Goal: Task Accomplishment & Management: Use online tool/utility

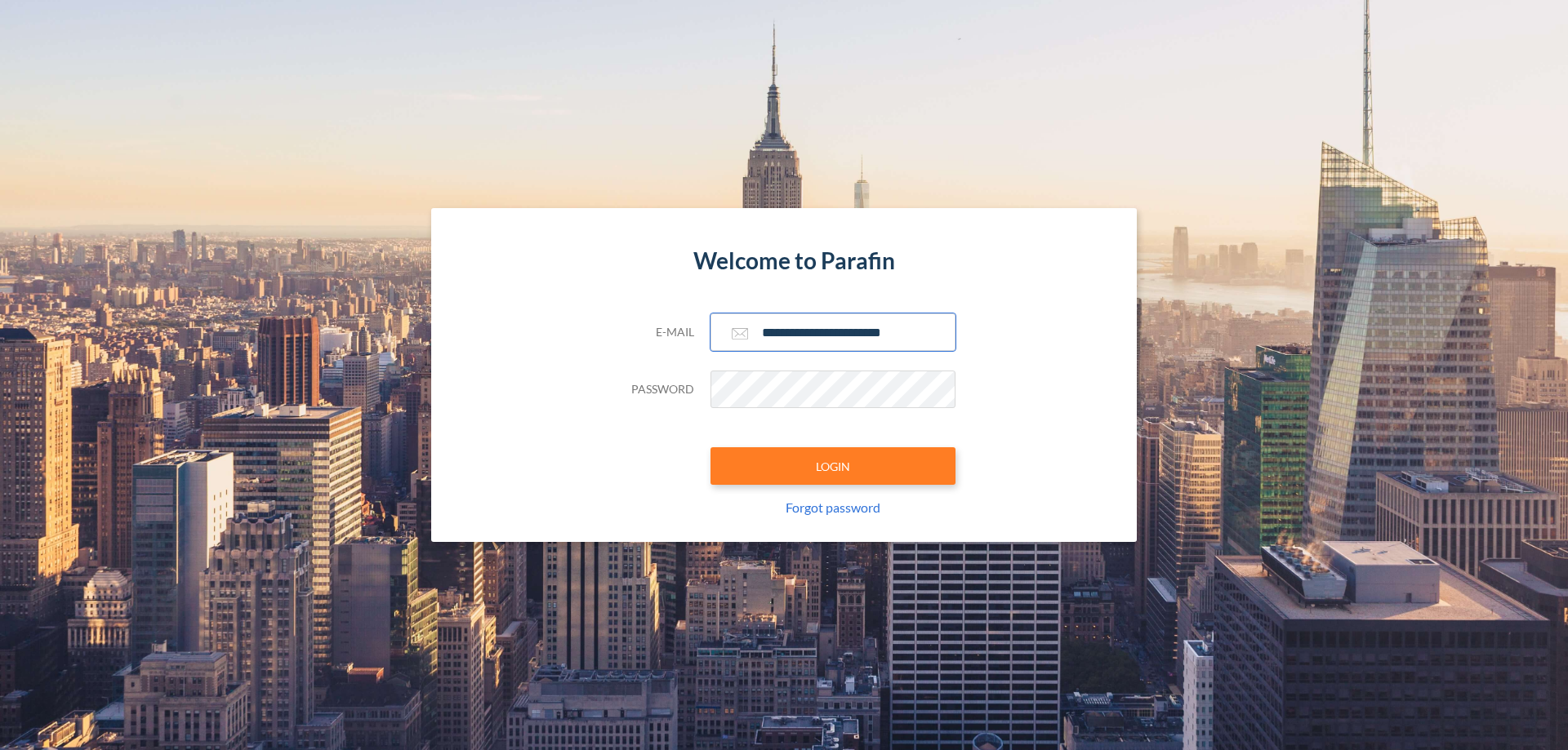
type input "**********"
click at [833, 466] on button "LOGIN" at bounding box center [833, 466] width 245 height 37
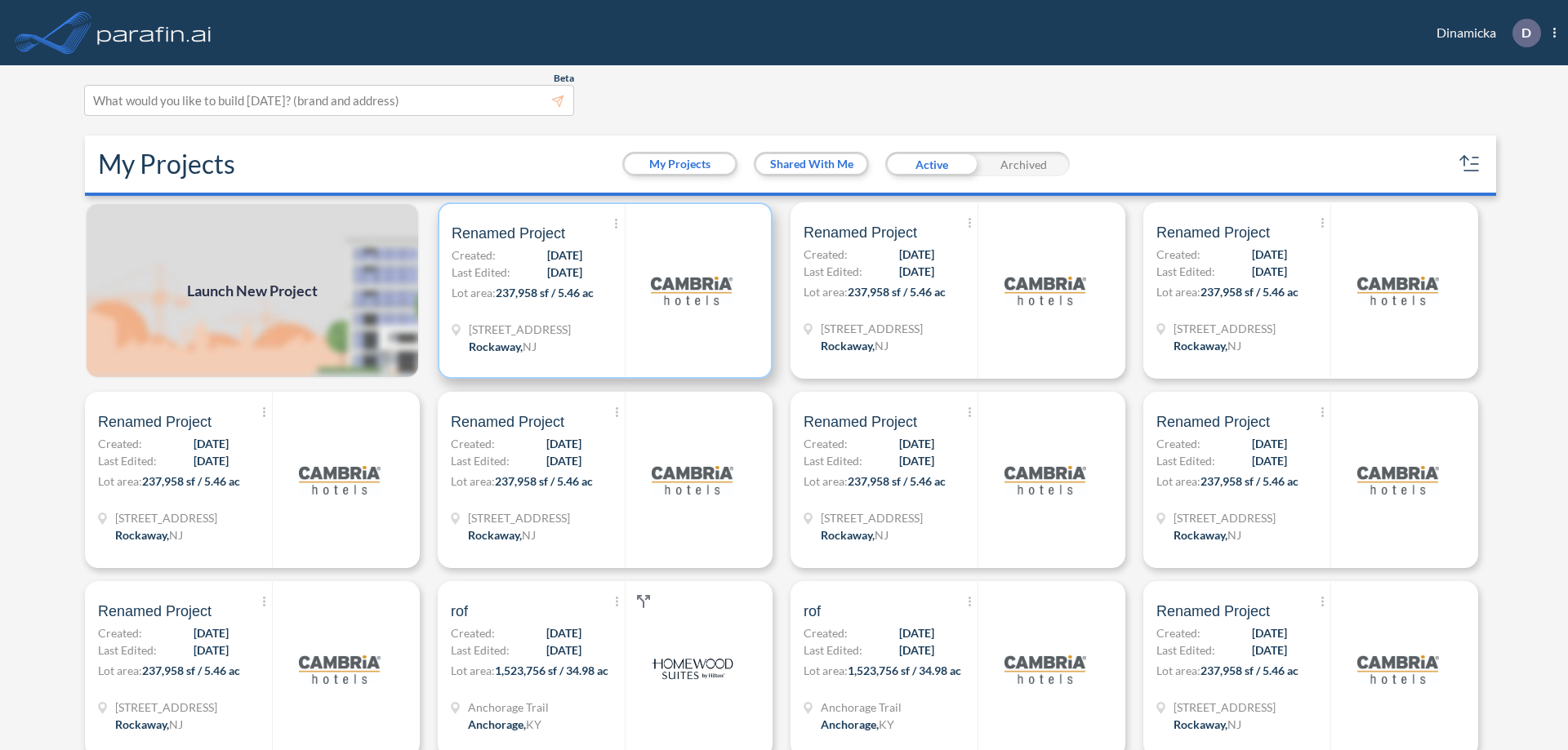
scroll to position [4, 0]
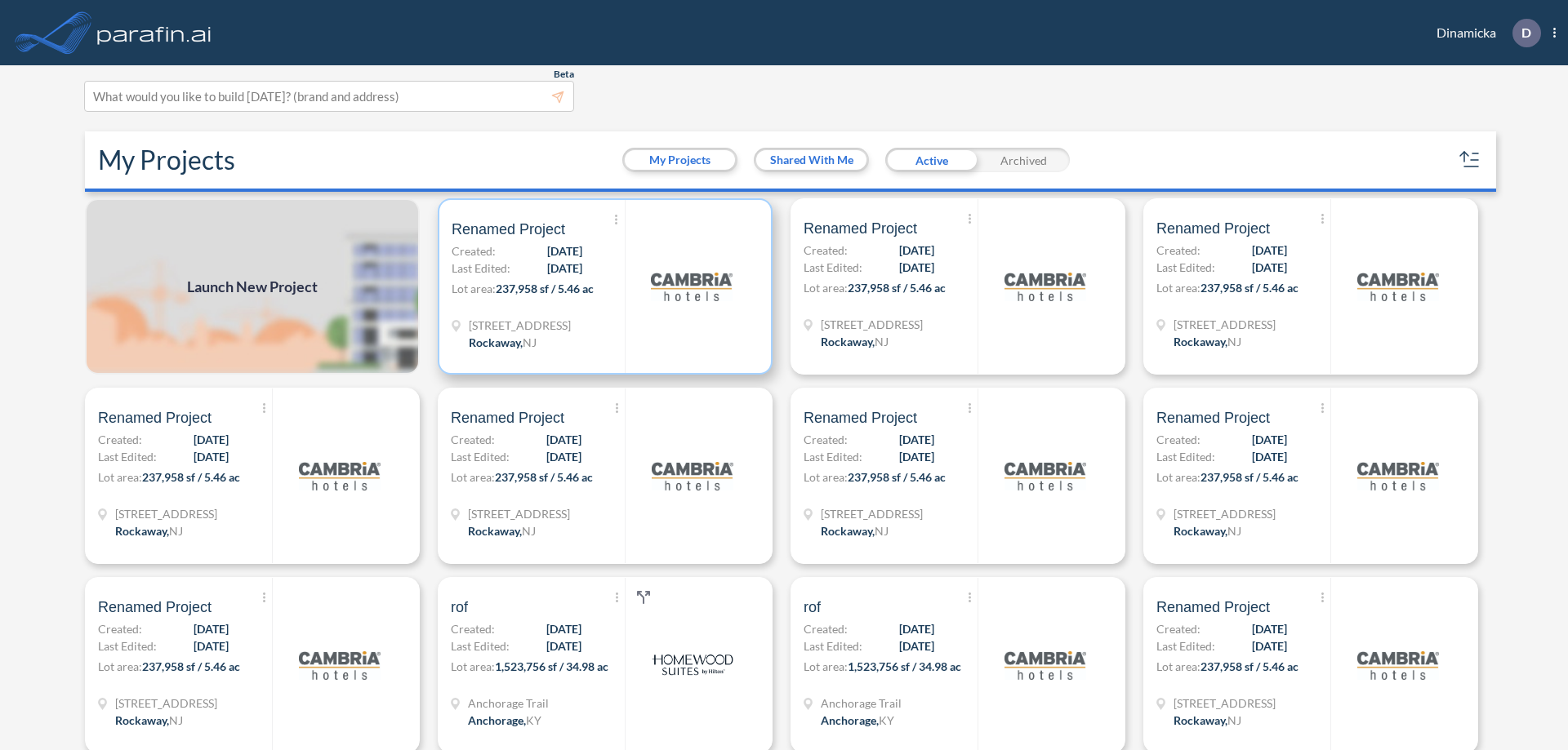
click at [602, 287] on p "Lot area: 237,958 sf / 5.46 ac" at bounding box center [539, 291] width 173 height 23
